Goal: Communication & Community: Answer question/provide support

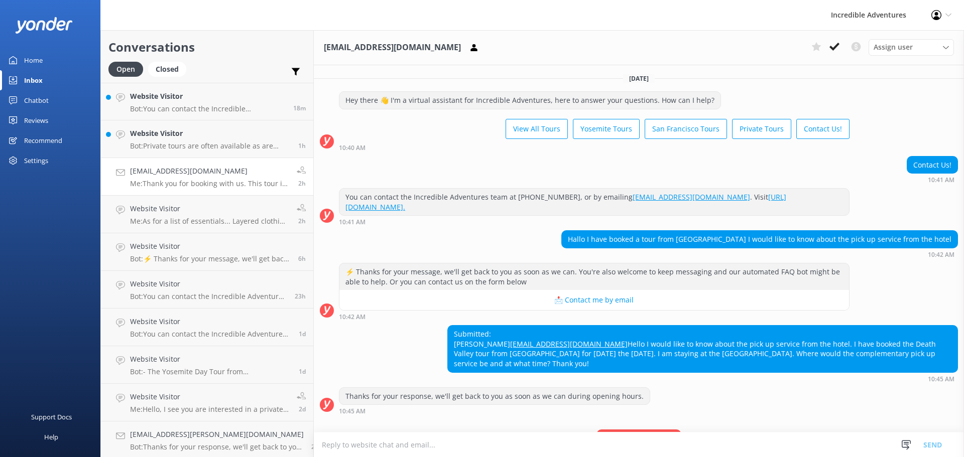
scroll to position [188, 0]
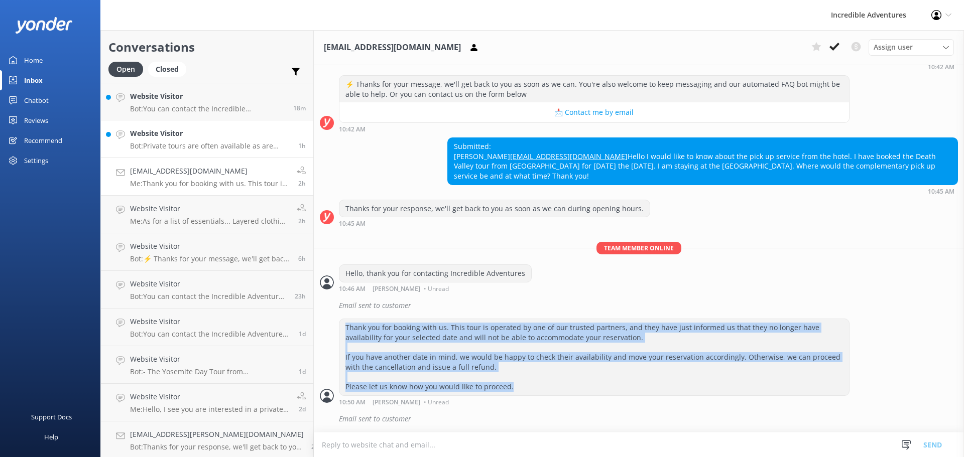
click at [240, 145] on p "Bot: Private tours are often available as are custom tours. You can learn more …" at bounding box center [210, 146] width 161 height 9
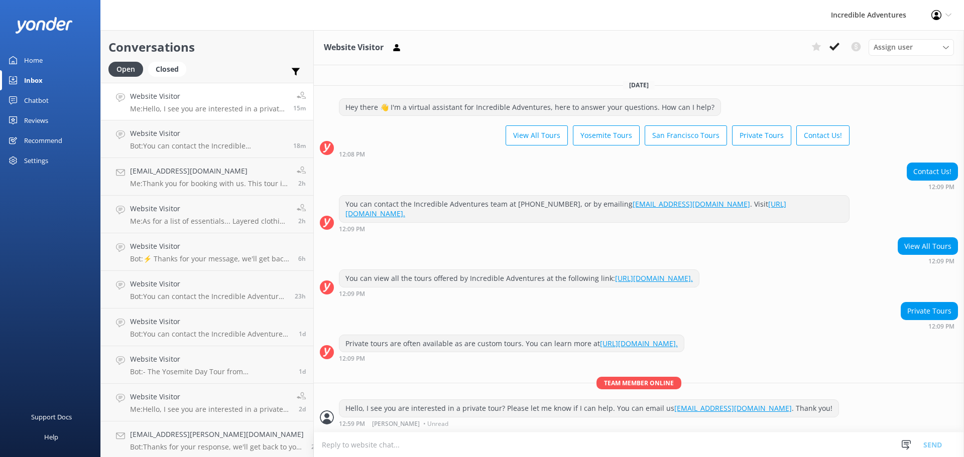
click at [226, 100] on h4 "Website Visitor" at bounding box center [208, 96] width 156 height 11
click at [213, 142] on p "Bot: You can contact the Incredible Adventures team at [PHONE_NUMBER], or by em…" at bounding box center [208, 146] width 156 height 9
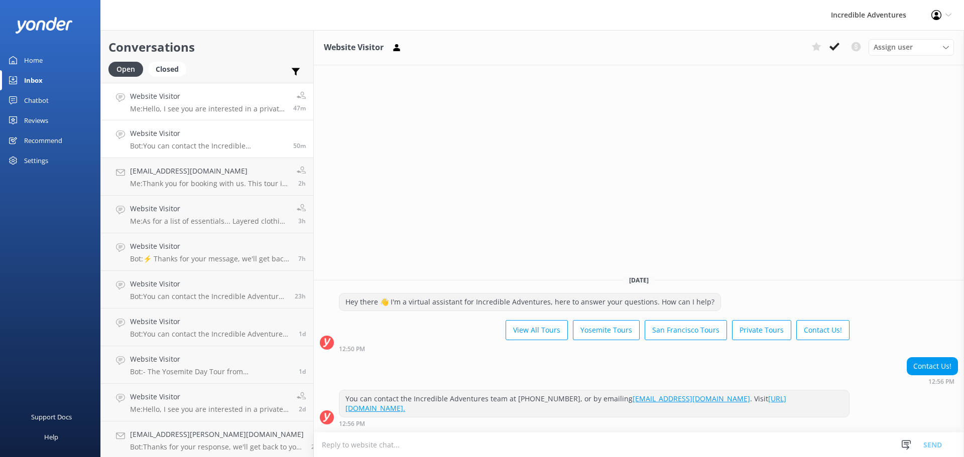
click at [223, 117] on link "Website Visitor Me: Hello, I see you are interested in a private tour? Please l…" at bounding box center [207, 102] width 212 height 38
